Goal: Transaction & Acquisition: Purchase product/service

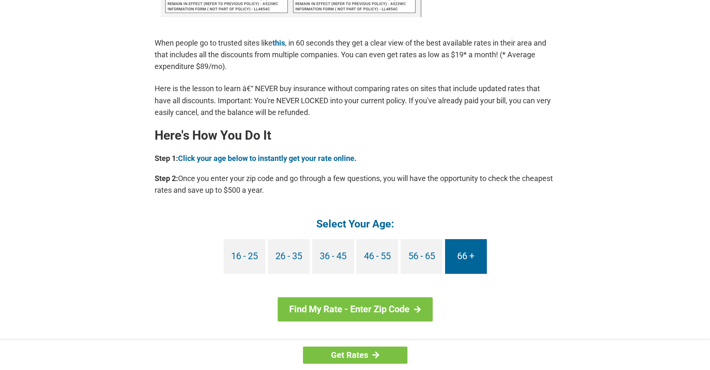
scroll to position [641, 0]
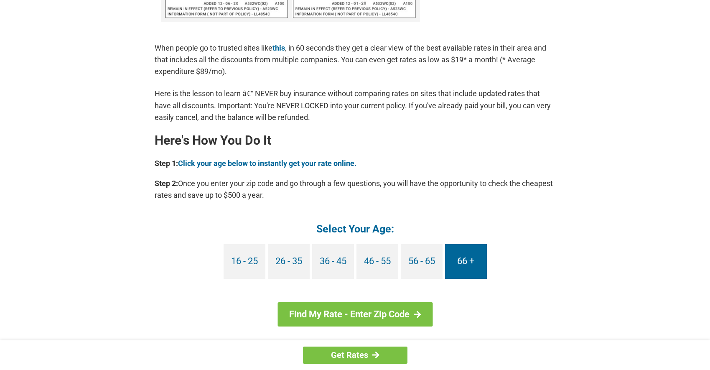
click at [470, 255] on link "66 +" at bounding box center [466, 261] width 42 height 35
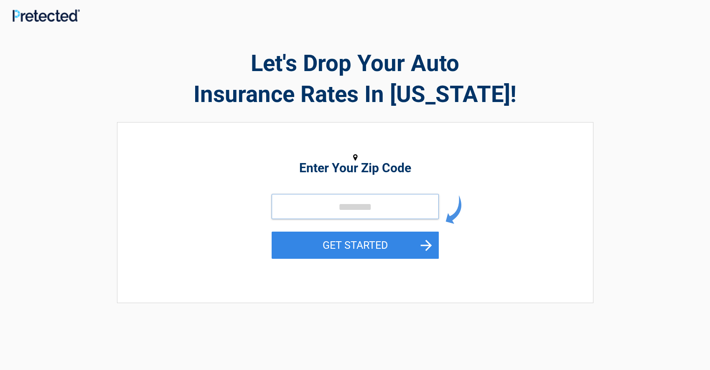
click at [340, 207] on input "tel" at bounding box center [355, 206] width 167 height 25
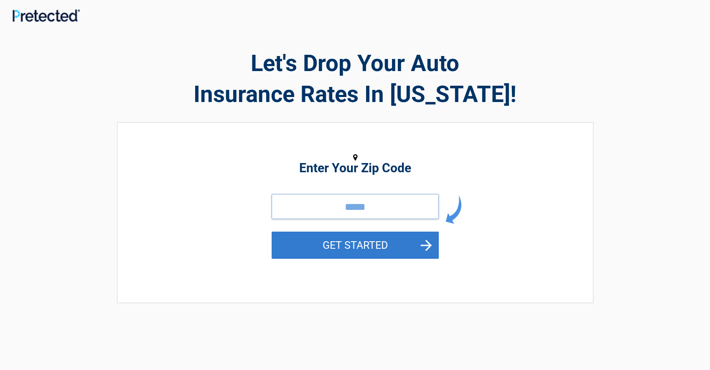
type input "*****"
click at [368, 249] on button "GET STARTED" at bounding box center [355, 245] width 167 height 27
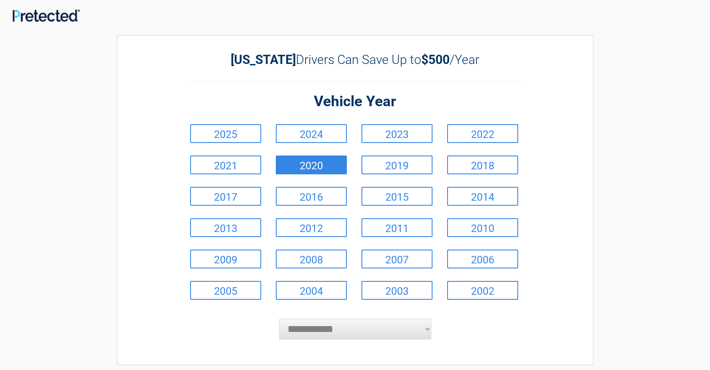
click at [299, 163] on link "2020" at bounding box center [311, 165] width 71 height 19
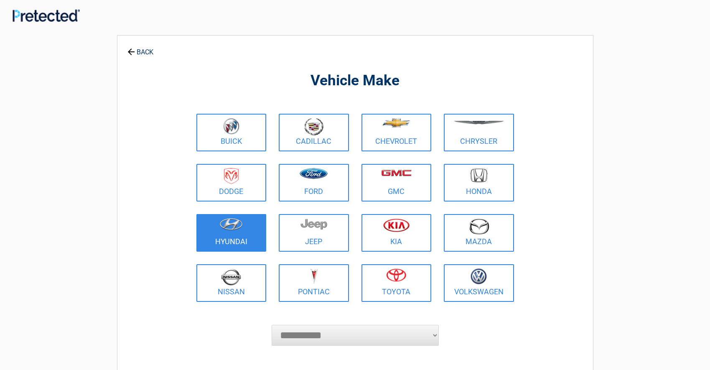
click at [238, 232] on figure at bounding box center [232, 227] width 60 height 19
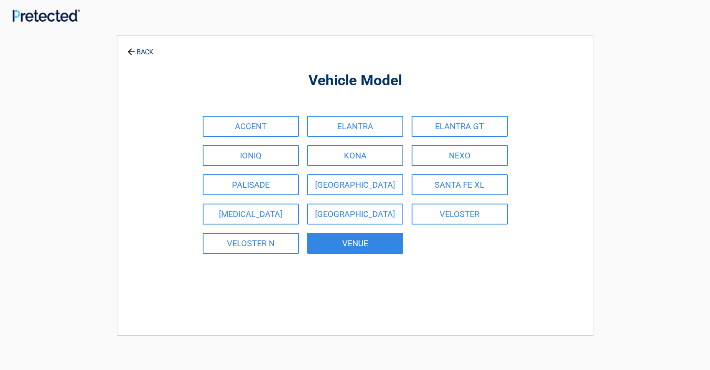
click at [375, 249] on link "VENUE" at bounding box center [355, 243] width 96 height 21
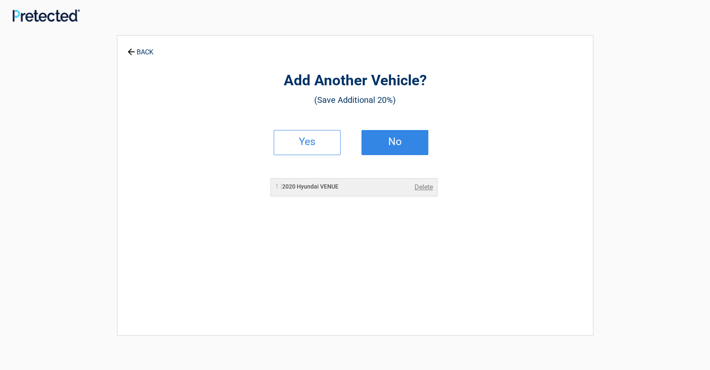
click at [411, 136] on link "No" at bounding box center [395, 142] width 67 height 25
